Goal: Information Seeking & Learning: Learn about a topic

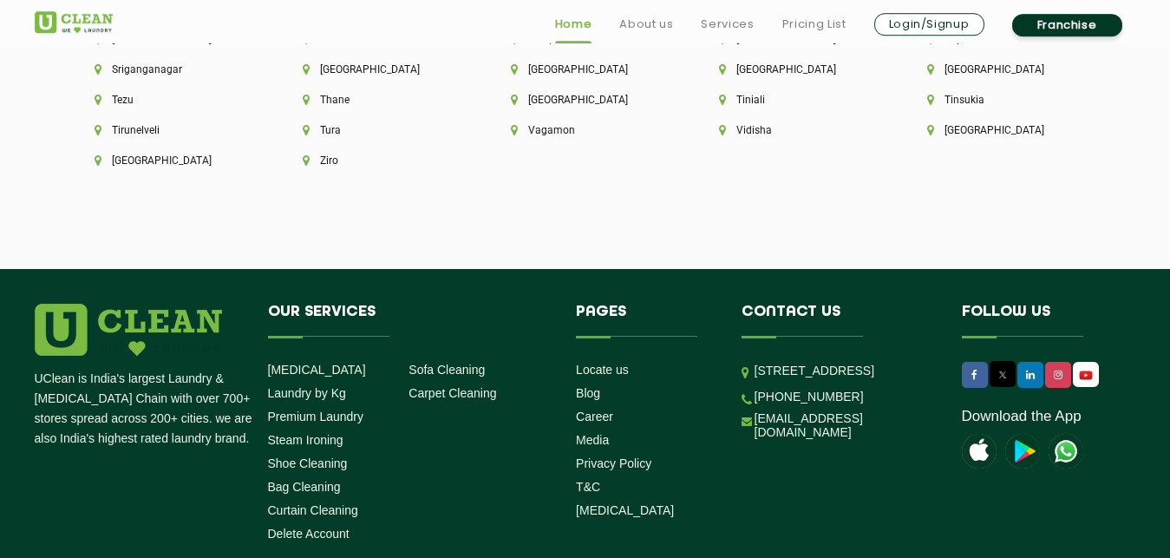
scroll to position [4866, 0]
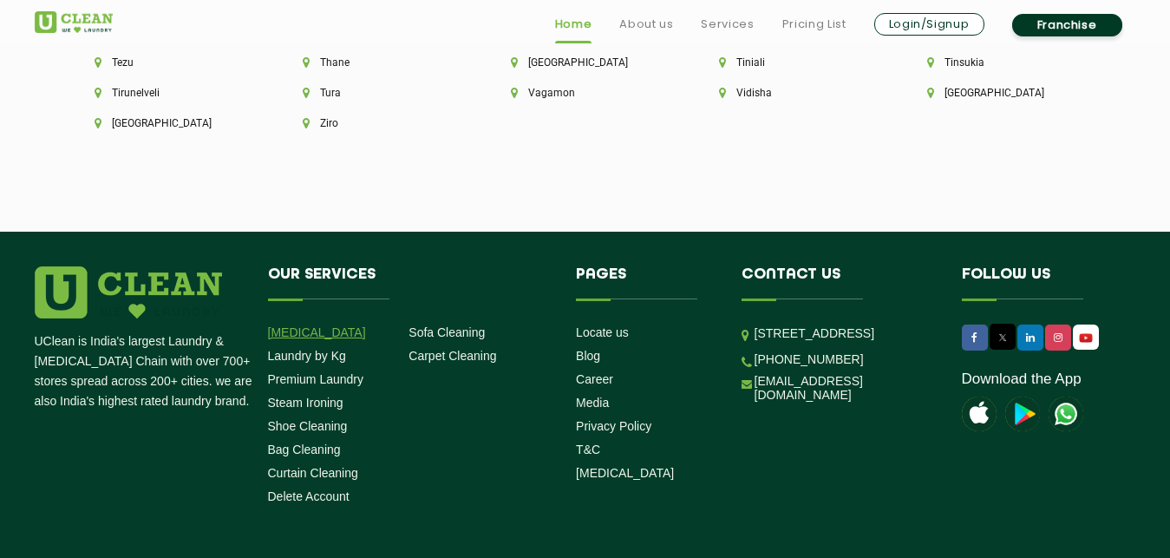
click at [293, 325] on link "[MEDICAL_DATA]" at bounding box center [317, 332] width 98 height 14
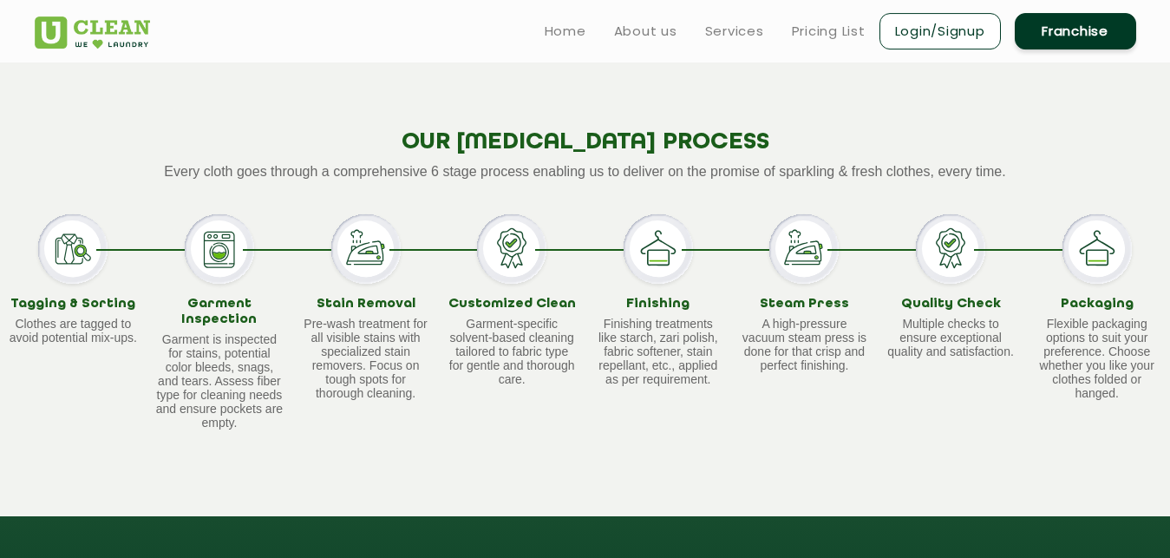
scroll to position [1327, 0]
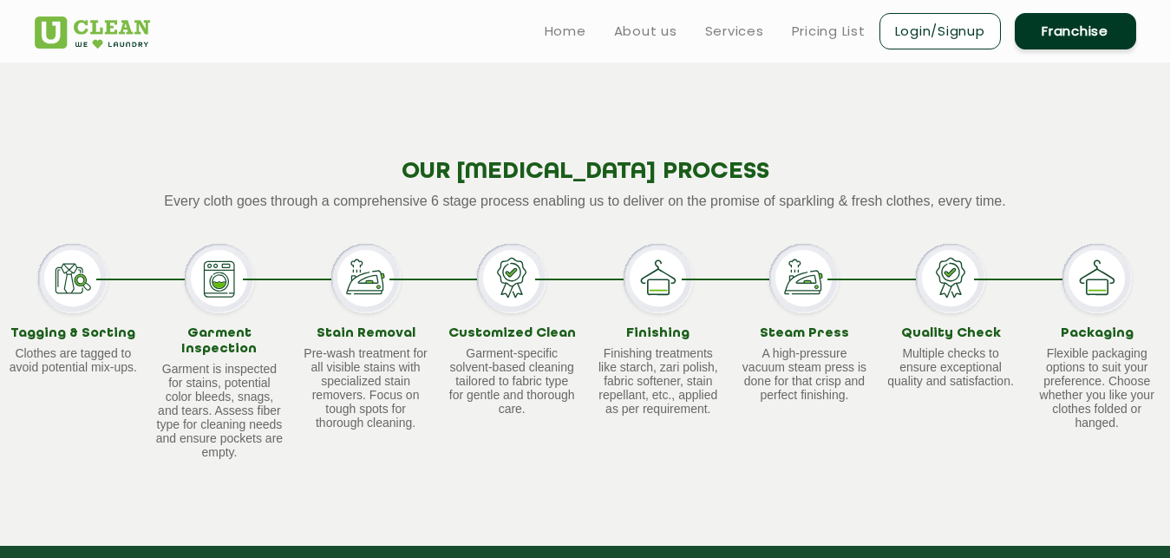
scroll to position [2985, 0]
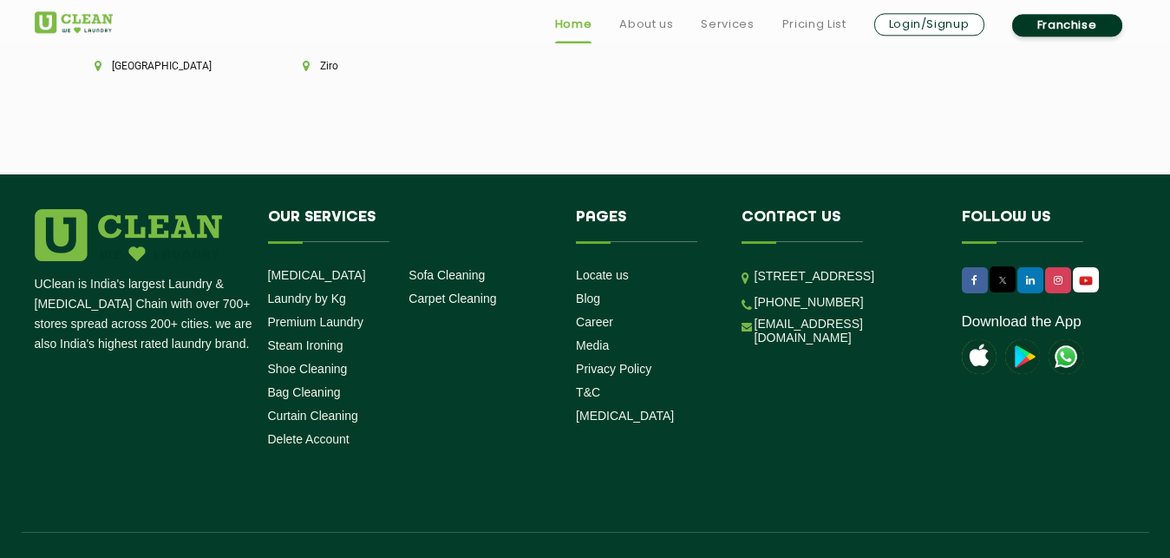
scroll to position [4925, 0]
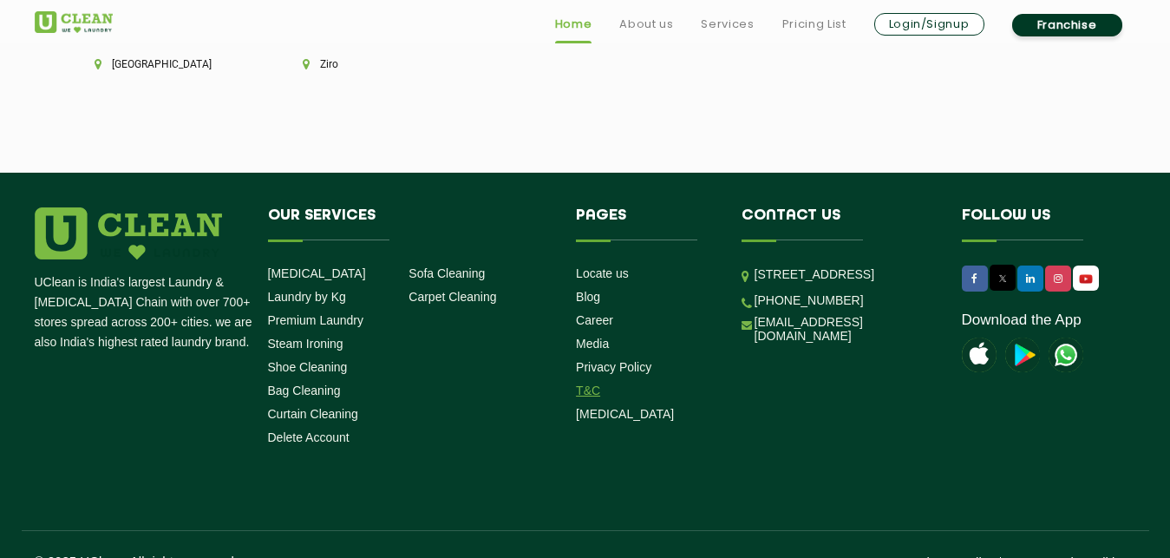
click at [596, 383] on link "T&C" at bounding box center [588, 390] width 24 height 14
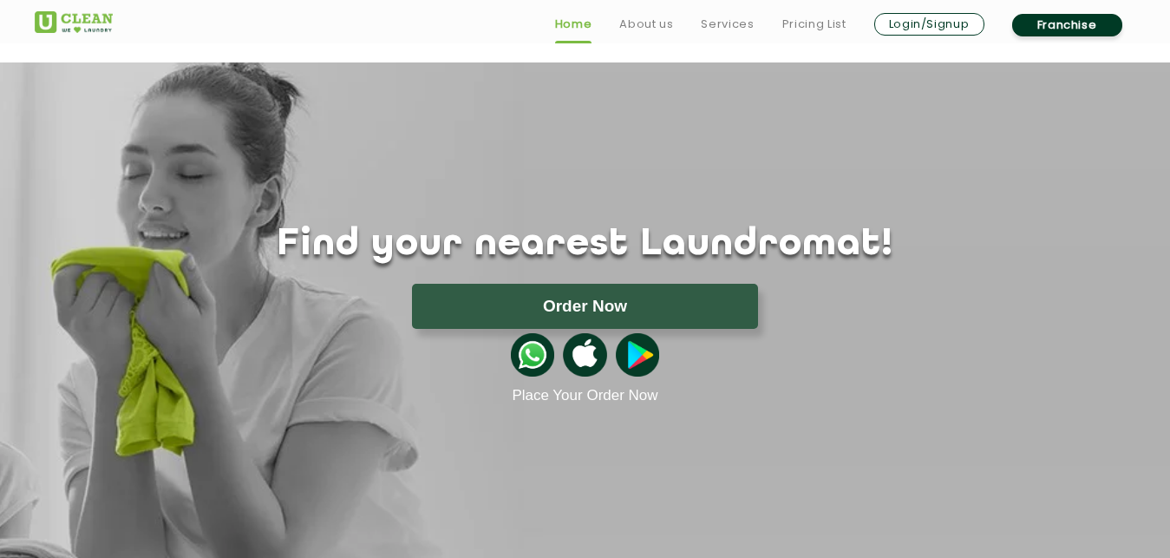
scroll to position [2985, 0]
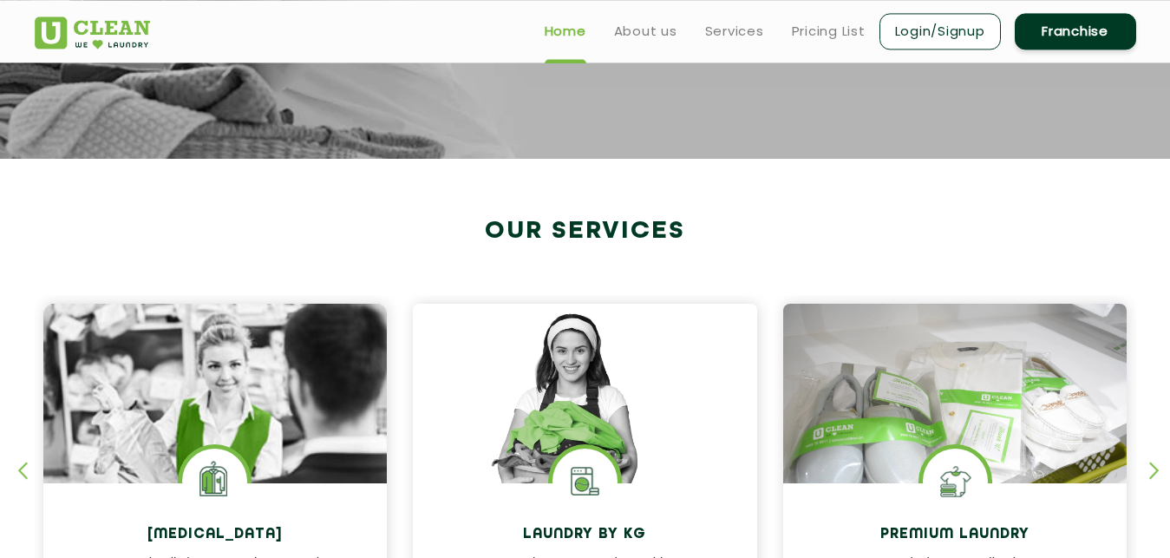
scroll to position [442, 0]
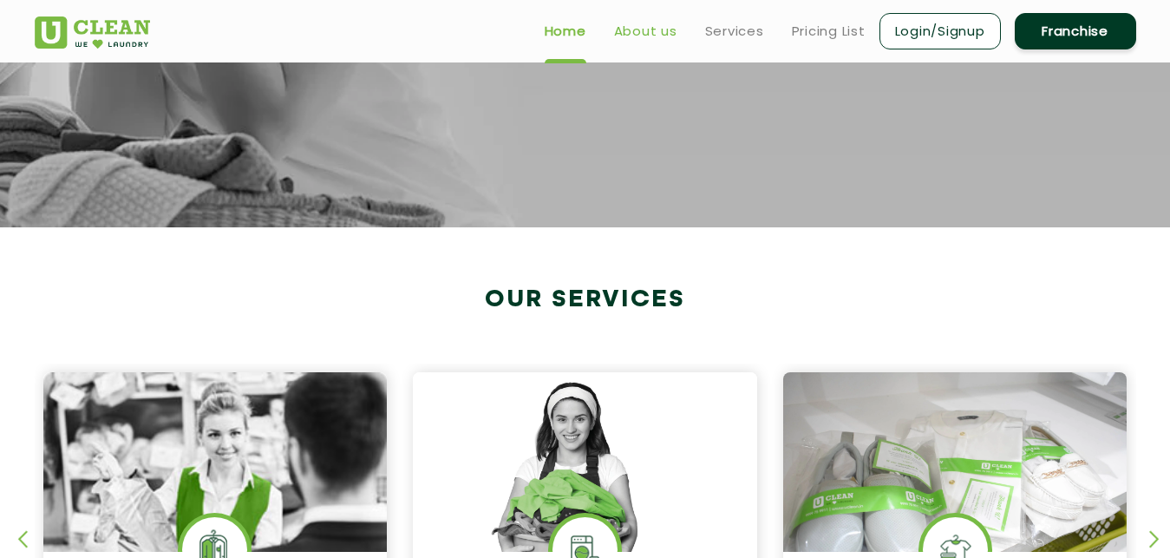
click at [654, 31] on link "About us" at bounding box center [645, 31] width 63 height 21
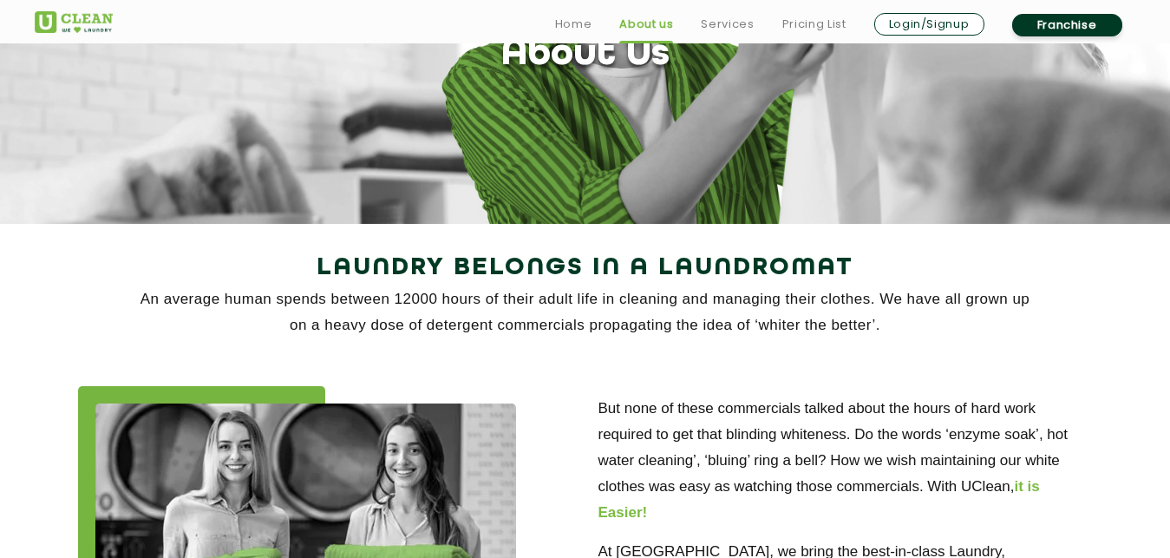
scroll to position [265, 0]
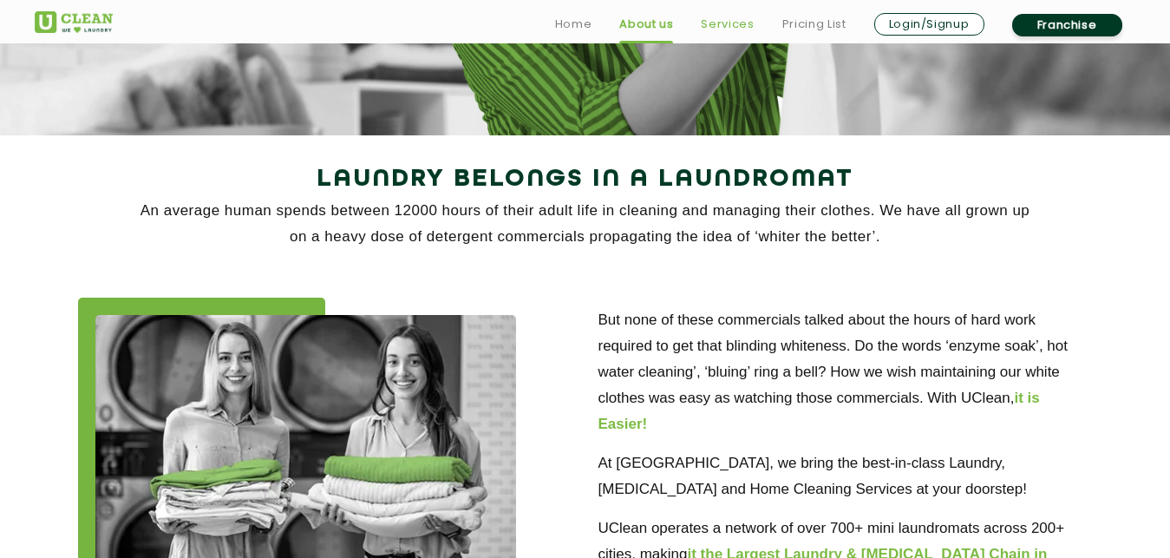
click at [739, 24] on link "Services" at bounding box center [727, 24] width 53 height 21
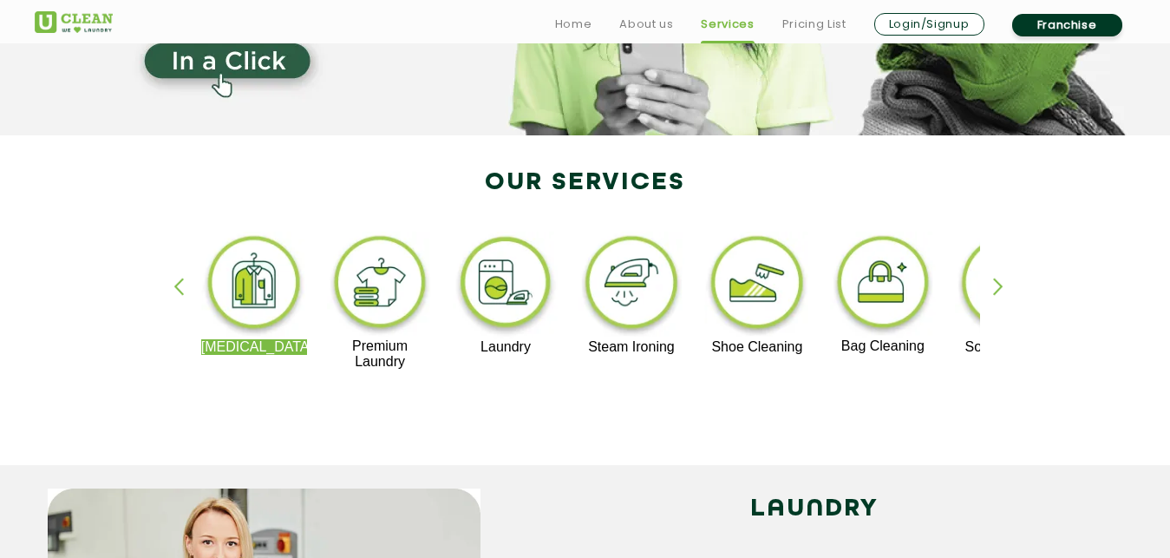
scroll to position [354, 0]
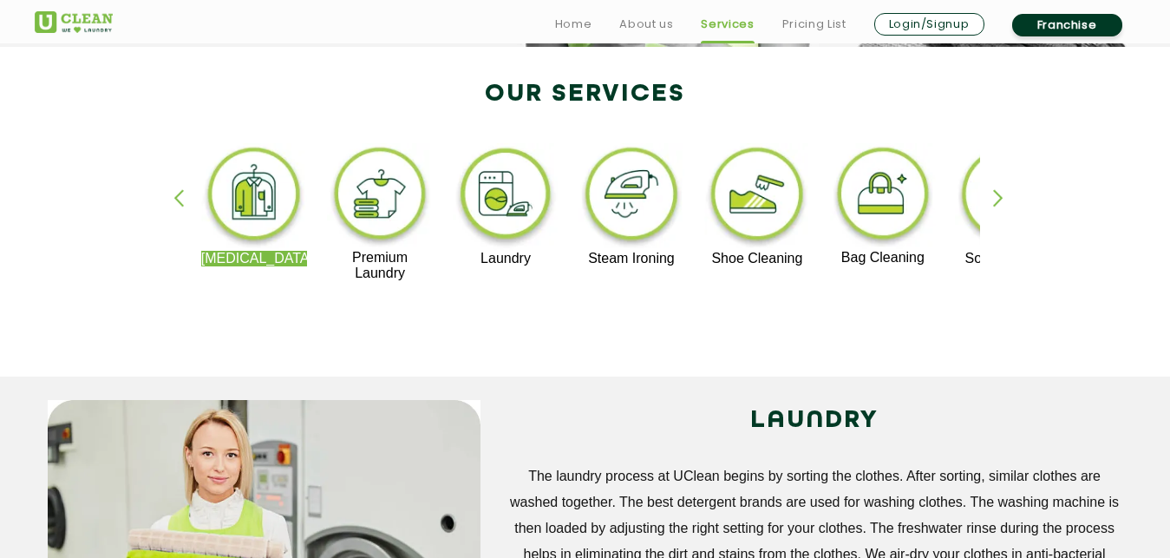
click at [1001, 200] on div "button" at bounding box center [1006, 213] width 26 height 48
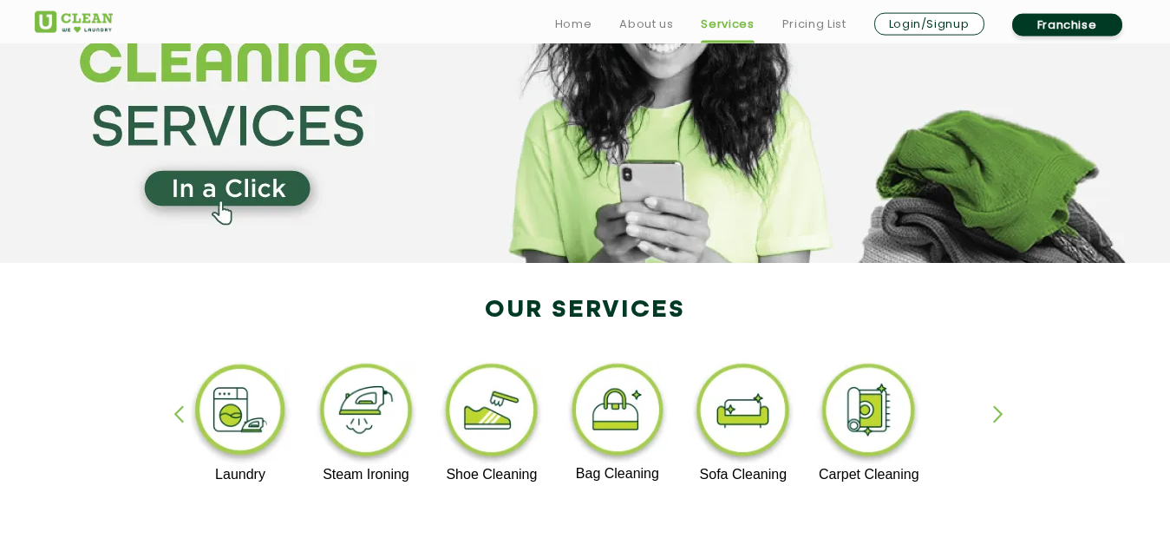
scroll to position [177, 0]
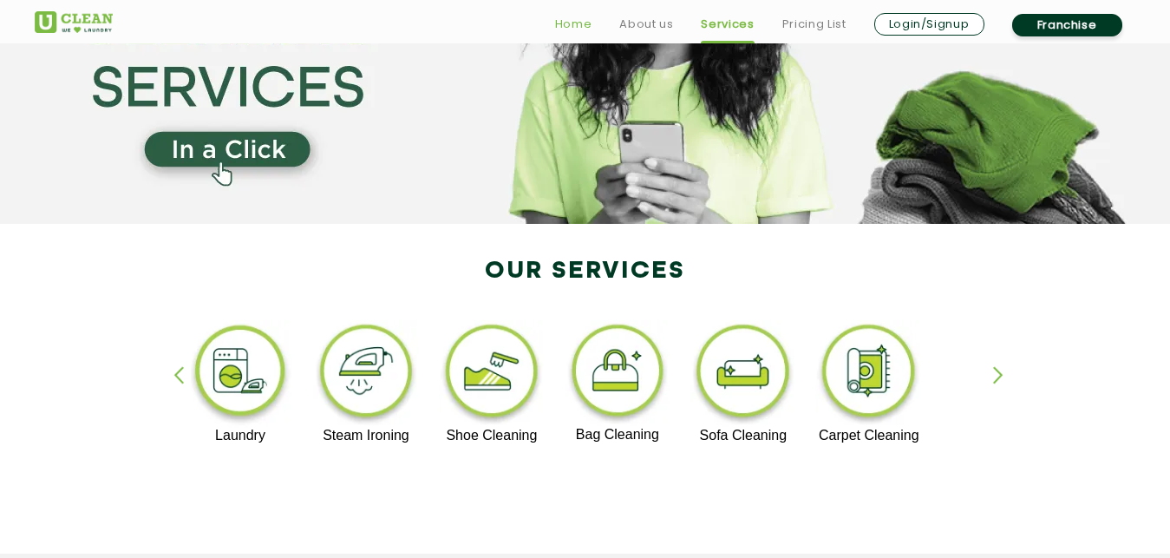
click at [572, 22] on link "Home" at bounding box center [573, 24] width 37 height 21
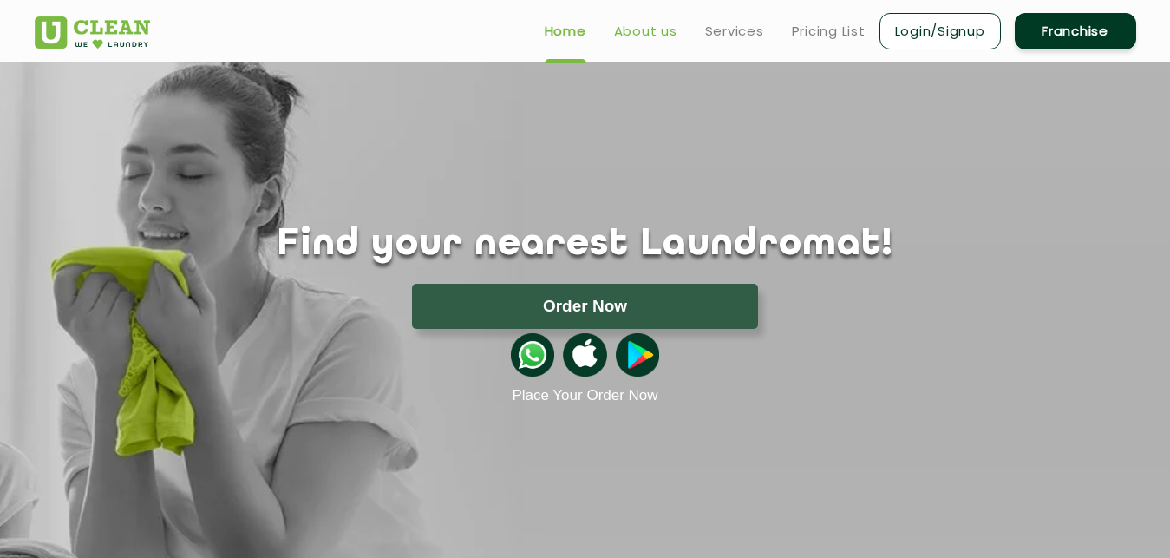
click at [648, 36] on link "About us" at bounding box center [645, 31] width 63 height 21
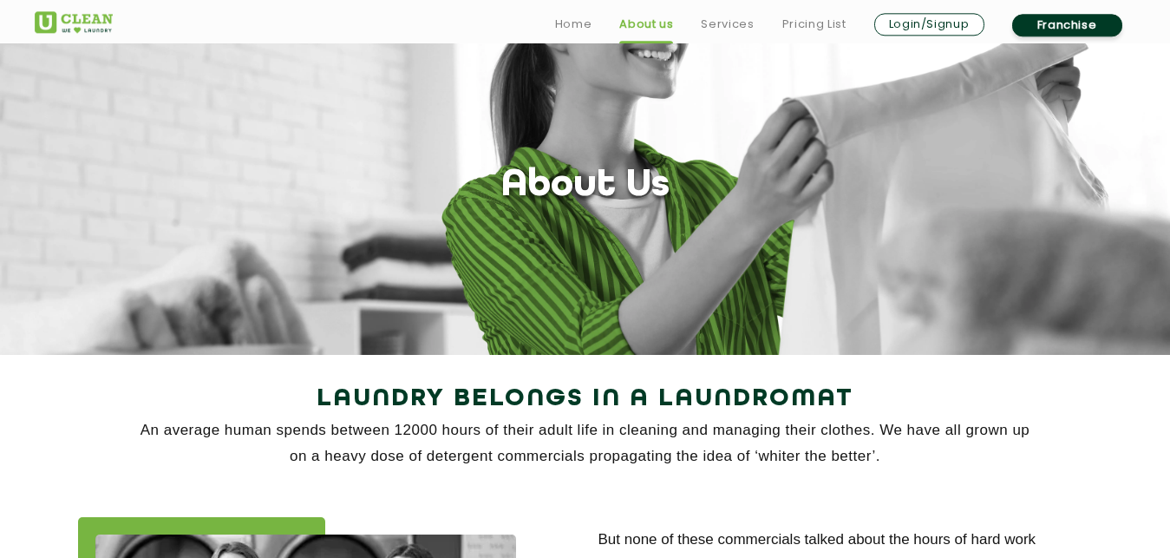
scroll to position [88, 0]
